Goal: Information Seeking & Learning: Understand process/instructions

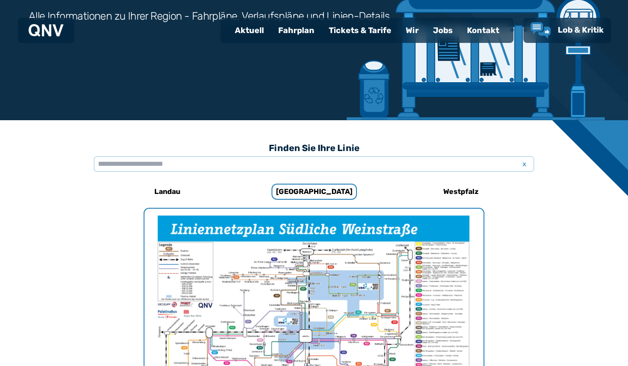
scroll to position [254, 0]
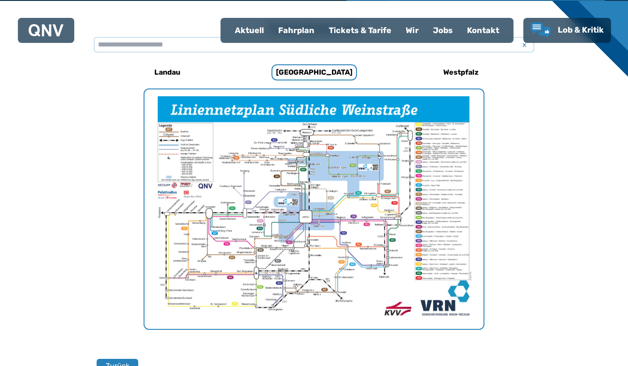
click at [319, 274] on img "1 von 1" at bounding box center [313, 209] width 339 height 240
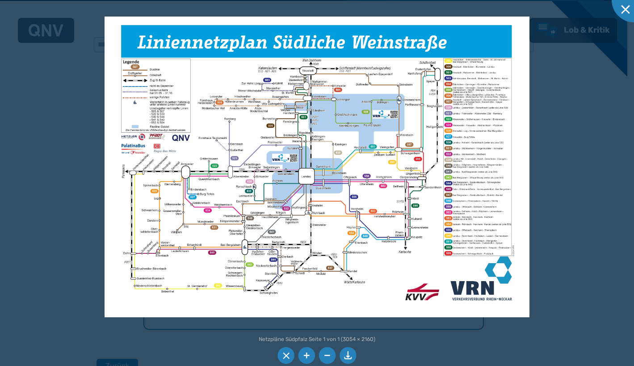
click at [288, 230] on img at bounding box center [317, 167] width 425 height 300
click at [307, 356] on li at bounding box center [307, 355] width 17 height 17
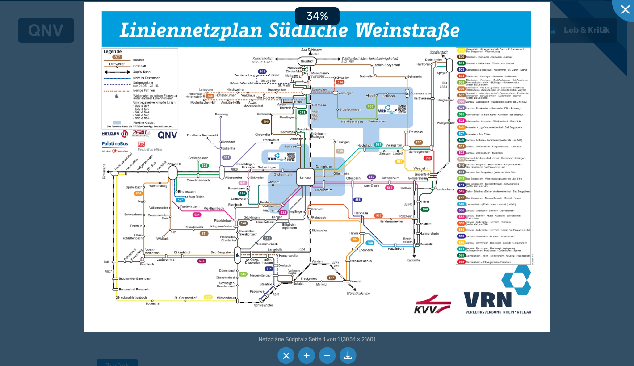
click at [307, 356] on li at bounding box center [307, 355] width 17 height 17
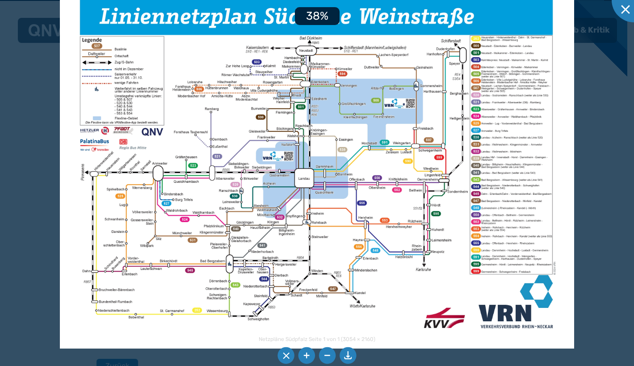
click at [307, 356] on li at bounding box center [307, 355] width 17 height 17
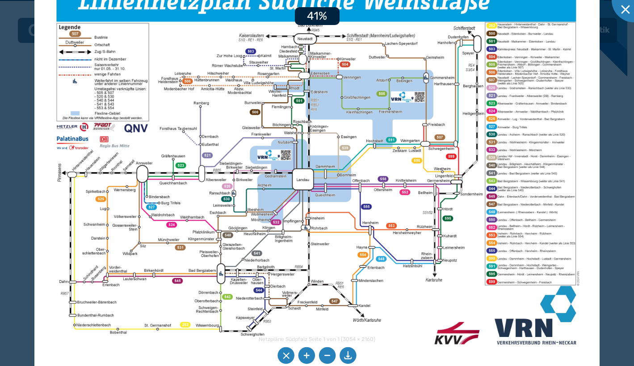
click at [307, 356] on li at bounding box center [307, 355] width 17 height 17
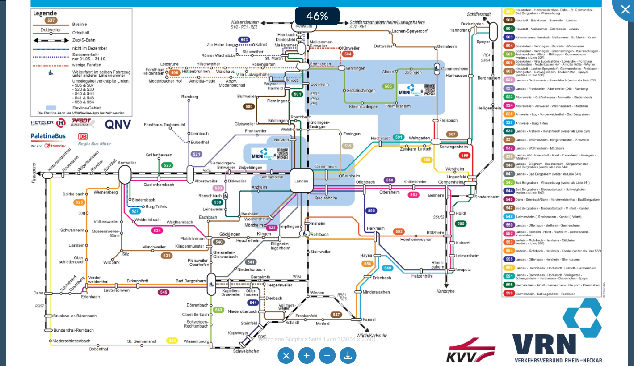
click at [307, 356] on li at bounding box center [307, 355] width 17 height 17
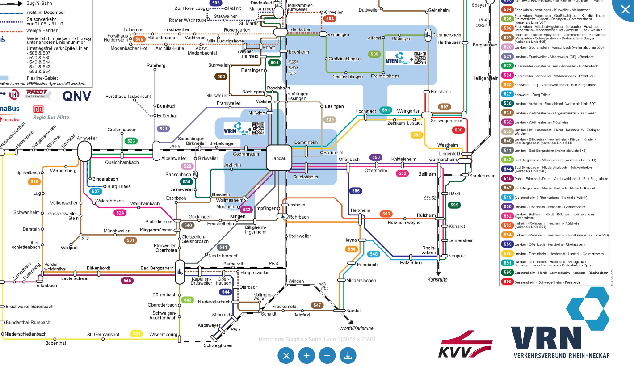
click at [250, 202] on img at bounding box center [296, 143] width 684 height 484
click at [622, 6] on div at bounding box center [634, 0] width 45 height 45
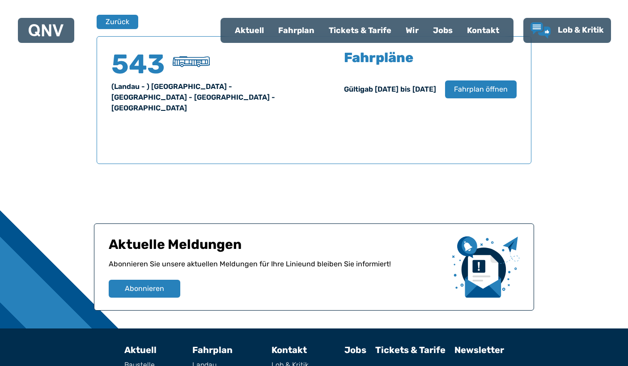
scroll to position [598, 0]
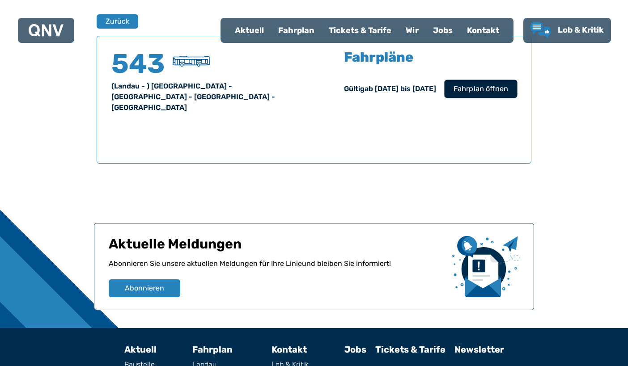
click at [486, 93] on span "Fahrplan öffnen" at bounding box center [480, 89] width 55 height 11
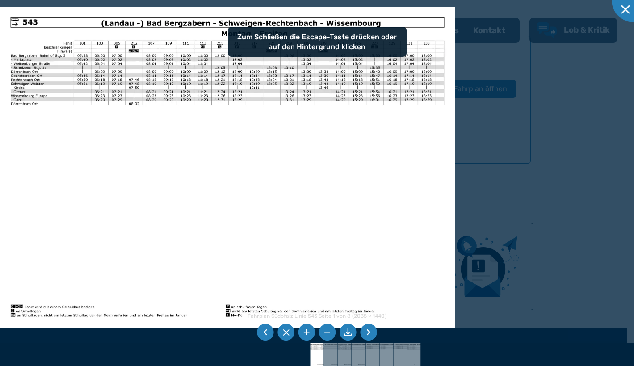
click at [550, 82] on div at bounding box center [317, 183] width 634 height 366
